Goal: Check status

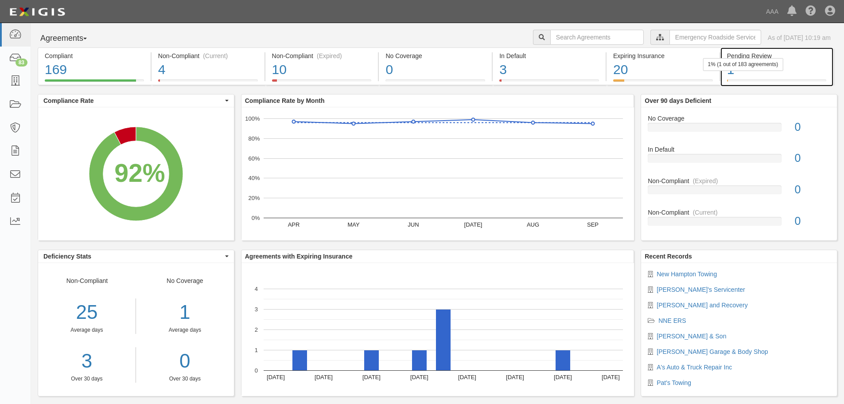
click at [768, 64] on div "1% (1 out of 183 agreements)" at bounding box center [743, 64] width 80 height 13
